Goal: Find specific page/section: Find specific page/section

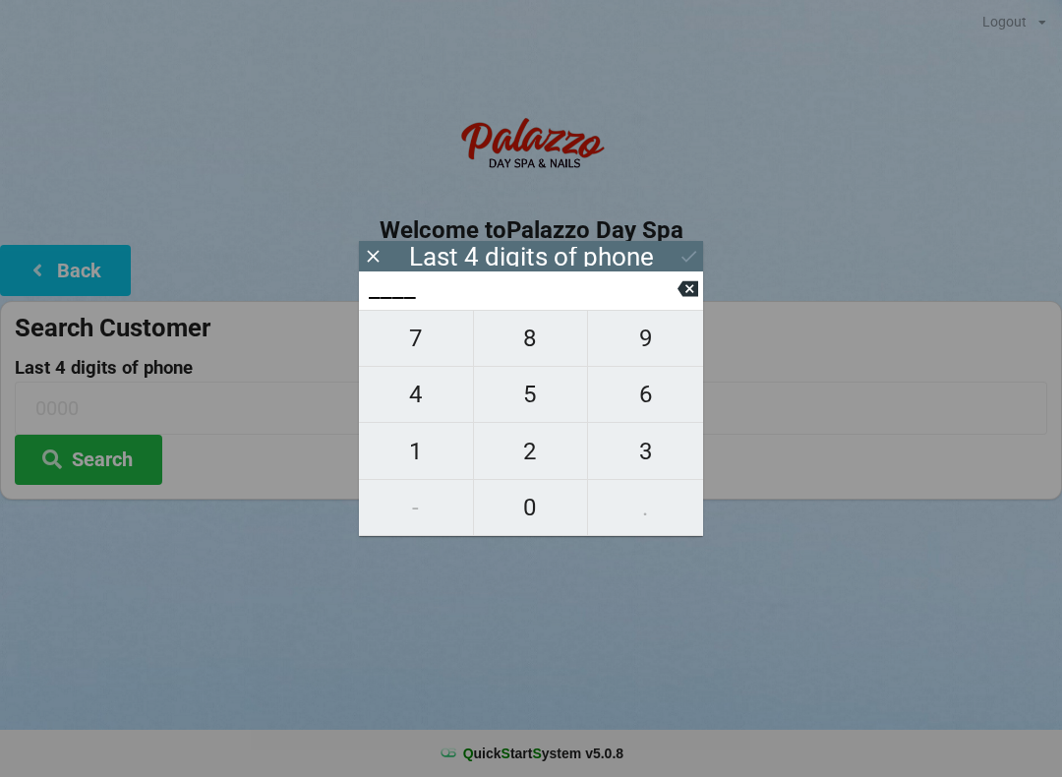
click at [415, 348] on span "7" at bounding box center [416, 338] width 114 height 41
type input "7___"
click at [530, 402] on span "5" at bounding box center [531, 394] width 114 height 41
type input "75__"
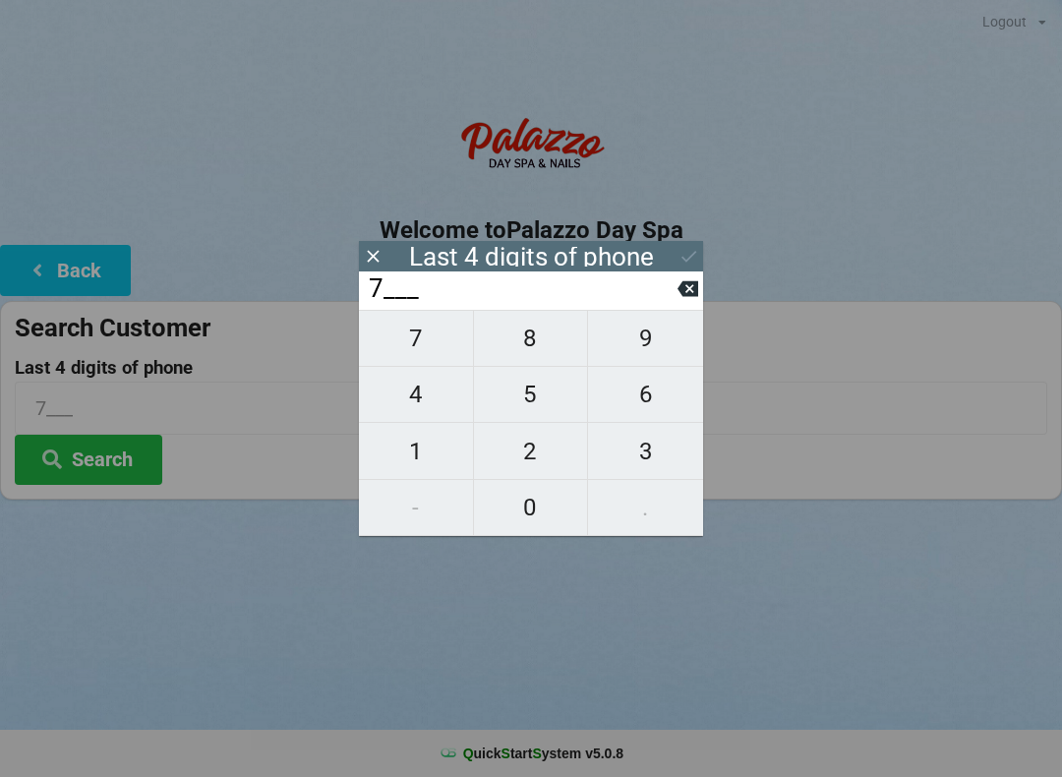
type input "75__"
click at [638, 460] on span "3" at bounding box center [645, 451] width 115 height 41
type input "753_"
click at [410, 355] on span "7" at bounding box center [416, 338] width 114 height 41
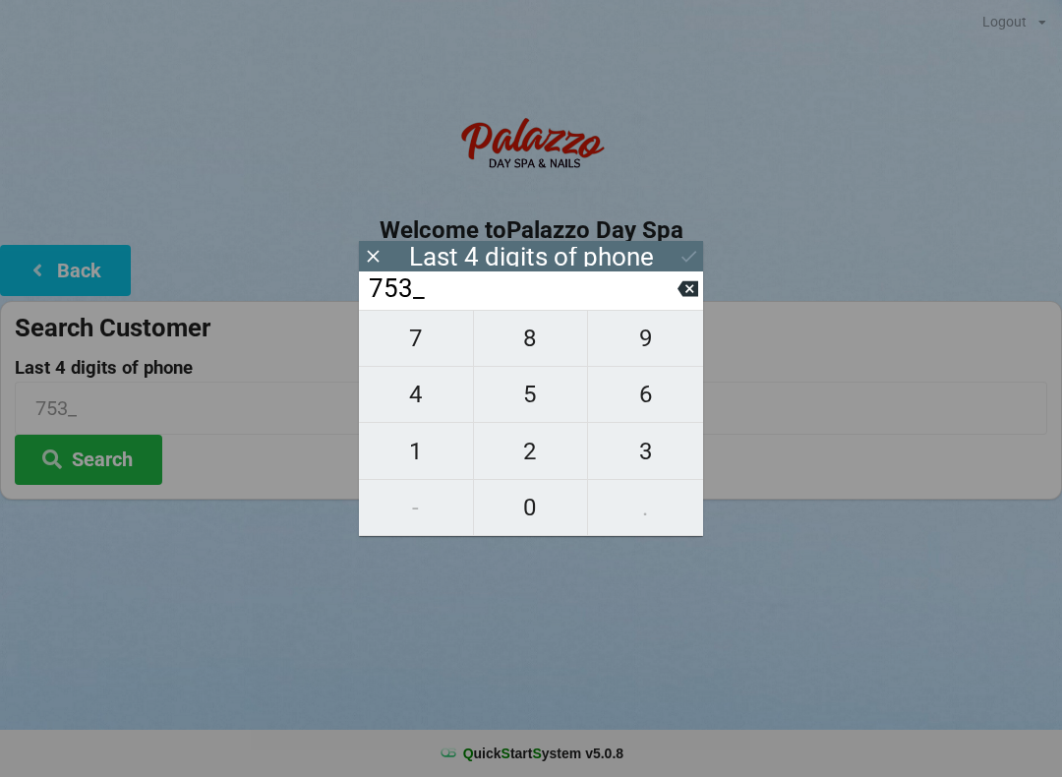
type input "7537"
click at [683, 246] on icon at bounding box center [689, 256] width 21 height 21
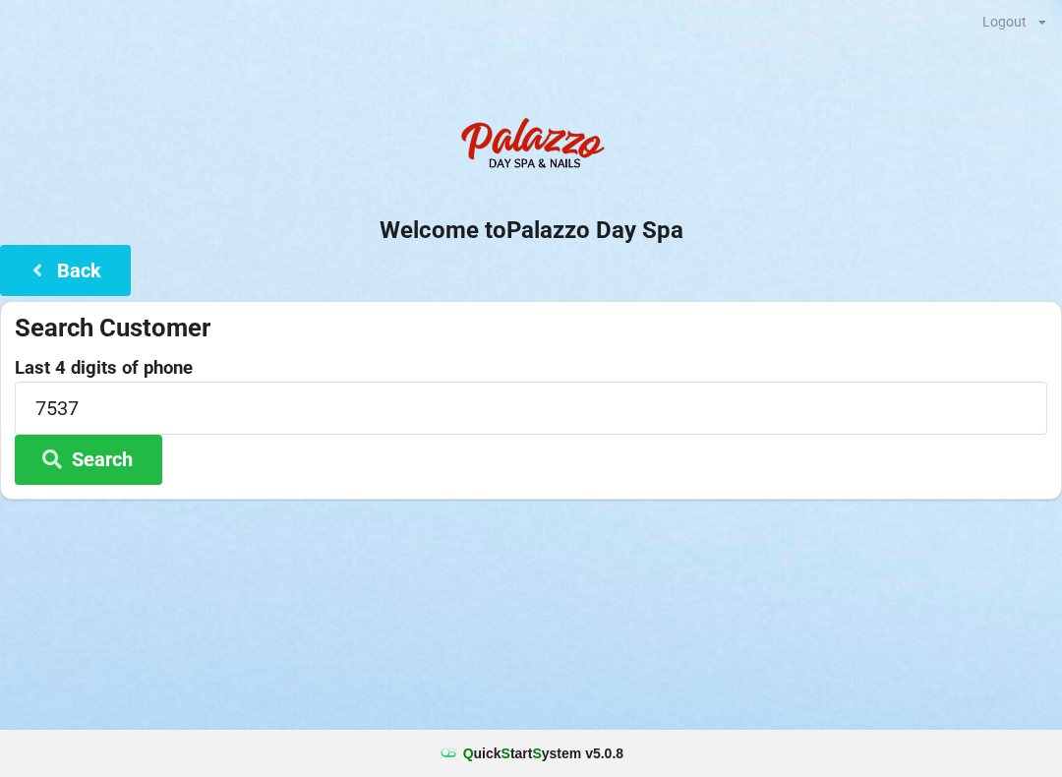
click at [121, 473] on button "Search" at bounding box center [89, 460] width 148 height 50
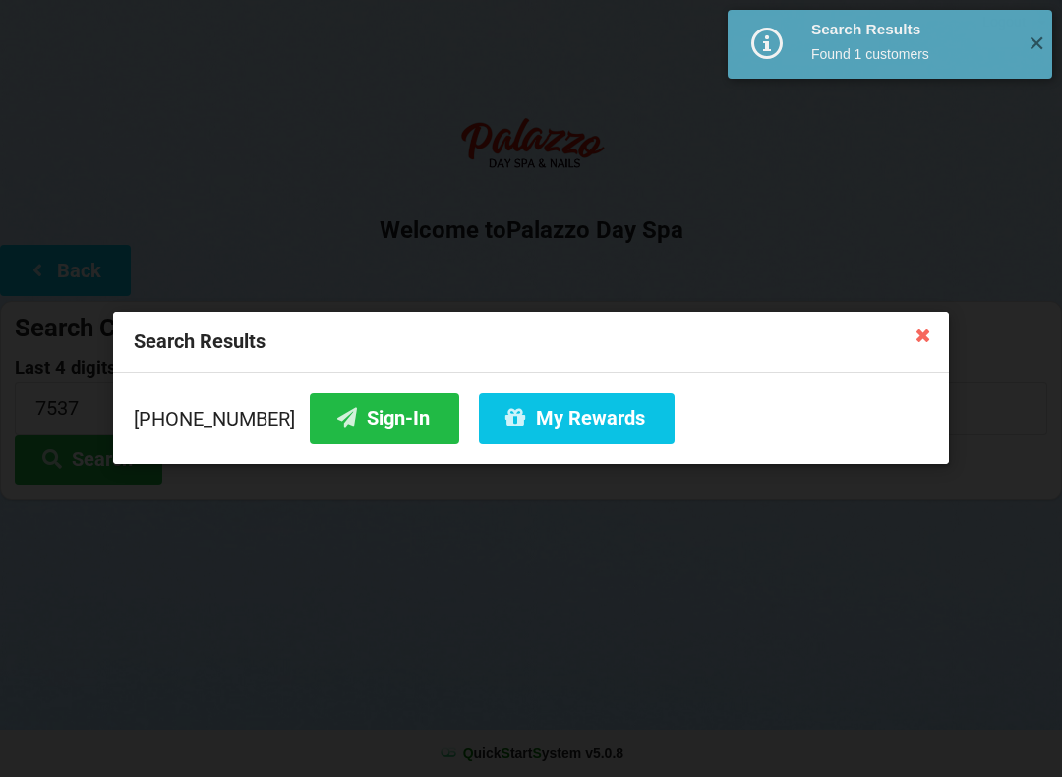
click at [338, 429] on button "Sign-In" at bounding box center [385, 418] width 150 height 50
